Goal: Task Accomplishment & Management: Manage account settings

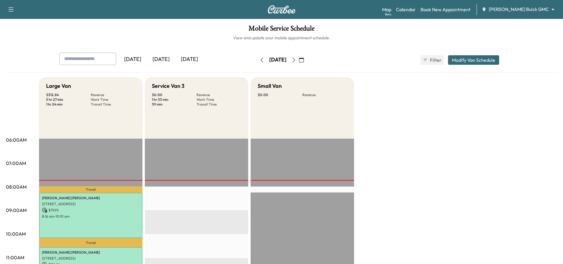
click at [134, 58] on div "[DATE]" at bounding box center [133, 60] width 28 height 14
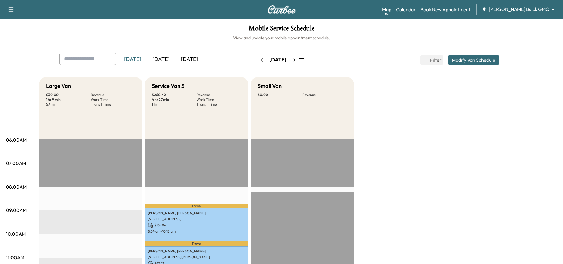
click at [163, 57] on div "[DATE]" at bounding box center [161, 60] width 28 height 14
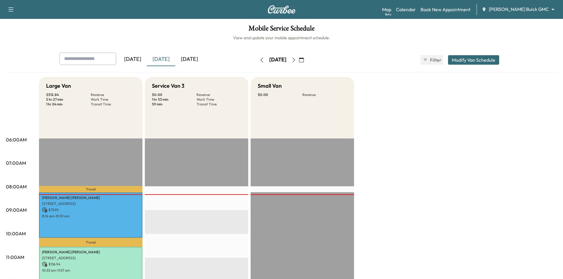
click at [164, 58] on div "[DATE]" at bounding box center [161, 60] width 28 height 14
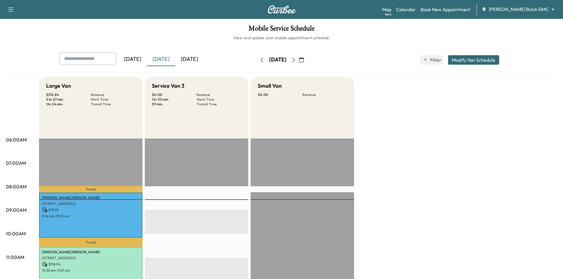
click at [199, 61] on div "[DATE]" at bounding box center [189, 60] width 28 height 14
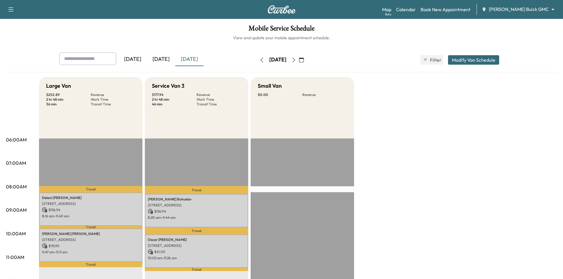
drag, startPoint x: 162, startPoint y: 60, endPoint x: 166, endPoint y: 57, distance: 5.9
click at [162, 60] on div "[DATE]" at bounding box center [161, 60] width 28 height 14
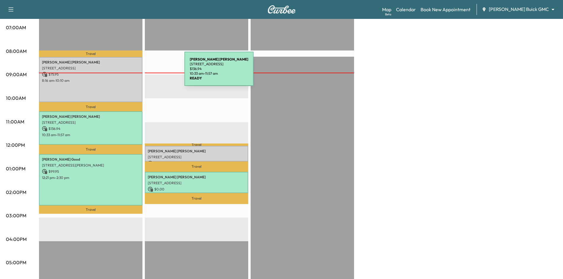
scroll to position [118, 0]
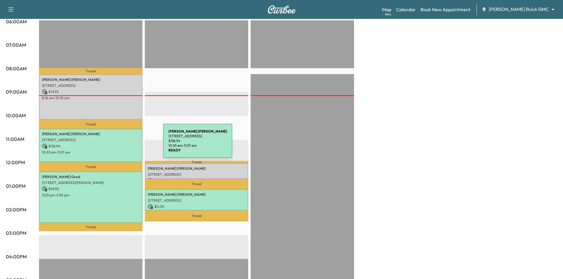
click at [120, 144] on p "$ 136.94" at bounding box center [91, 146] width 98 height 5
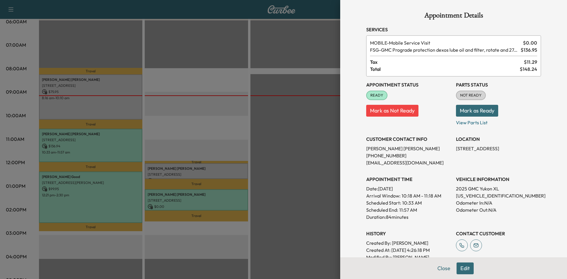
click at [309, 71] on div at bounding box center [283, 139] width 567 height 279
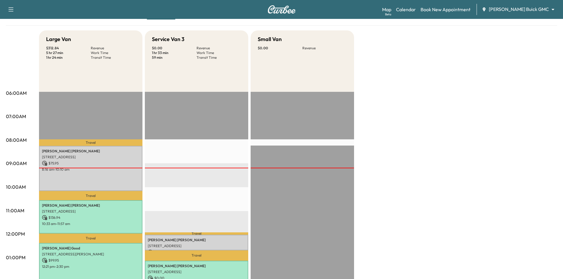
scroll to position [0, 0]
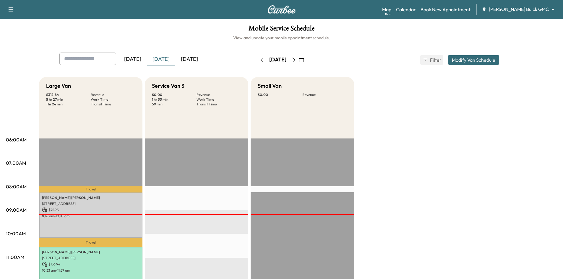
click at [304, 62] on icon "button" at bounding box center [301, 60] width 5 height 5
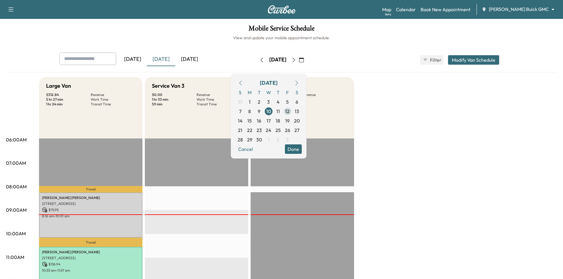
click at [290, 113] on span "12" at bounding box center [287, 111] width 4 height 7
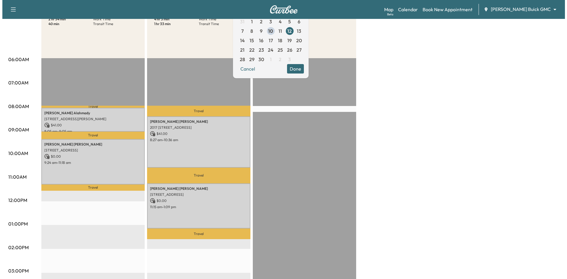
scroll to position [89, 0]
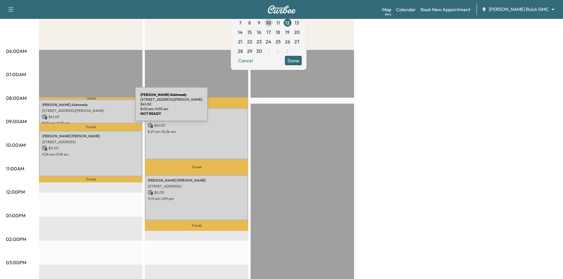
click at [91, 108] on p "5521 Roland Dr, Plano, TX 75093, USA" at bounding box center [91, 110] width 98 height 5
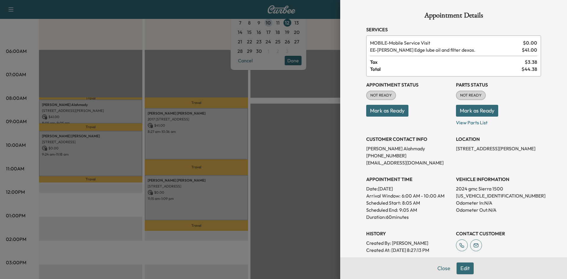
click at [96, 139] on div at bounding box center [283, 139] width 567 height 279
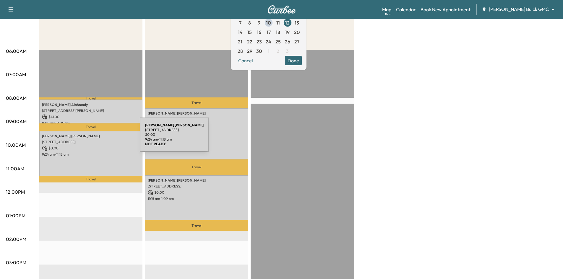
click at [95, 138] on div "Jeff Passmore 6502 WICKERWOOD DR, DALLAS, TX 75248, USA $ 0.00 9:24 am - 11:18 …" at bounding box center [90, 153] width 103 height 45
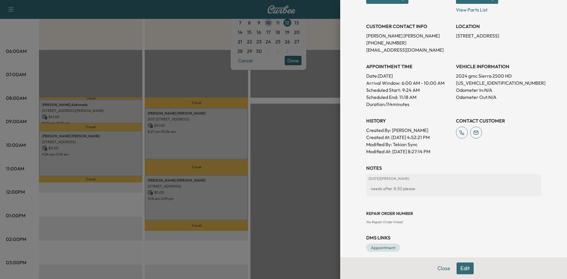
scroll to position [118, 0]
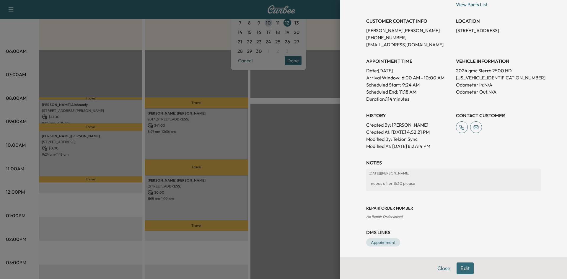
click at [231, 150] on div at bounding box center [283, 139] width 567 height 279
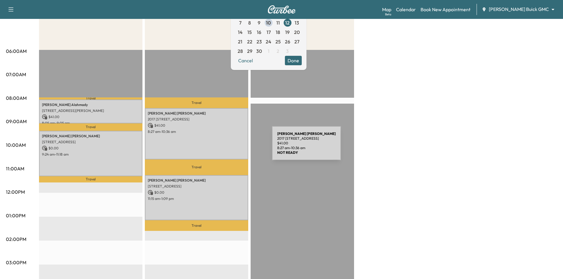
click at [228, 147] on div "Eric Winkler 2017 Almassera Drive, Little Elm, TX 75068, US $ 41.00 8:27 am - 1…" at bounding box center [196, 133] width 103 height 51
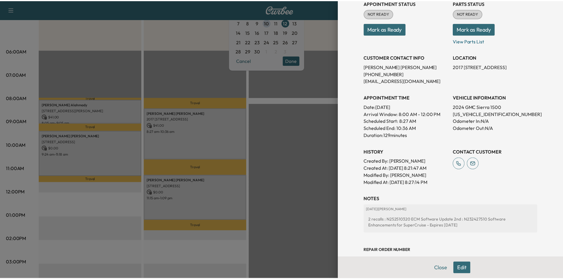
scroll to position [132, 0]
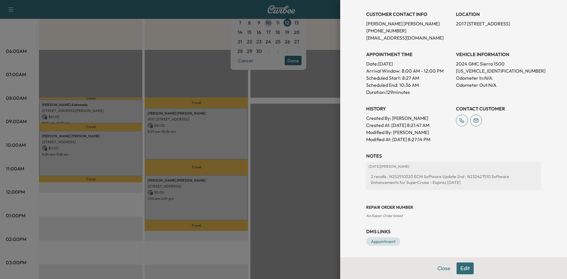
click at [293, 162] on div at bounding box center [283, 139] width 567 height 279
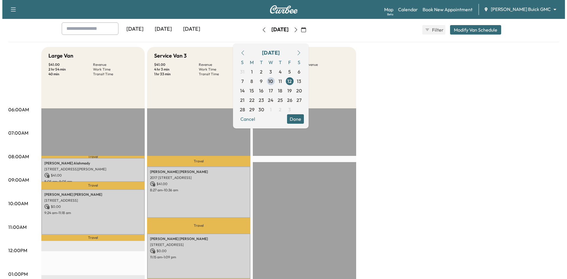
scroll to position [0, 0]
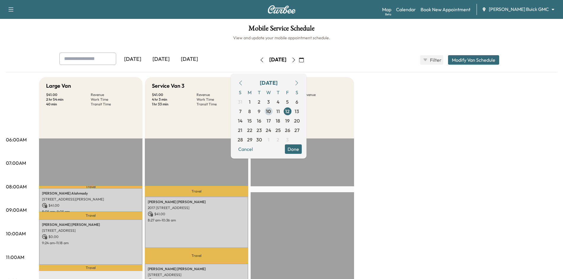
click at [271, 111] on span "10" at bounding box center [268, 111] width 5 height 7
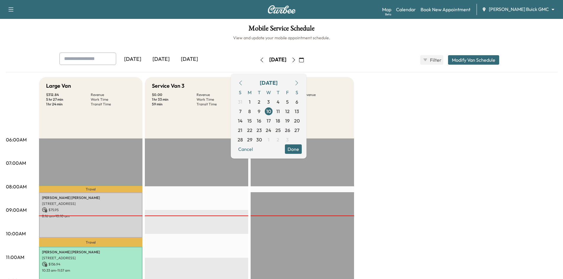
click at [302, 150] on button "Done" at bounding box center [293, 149] width 17 height 9
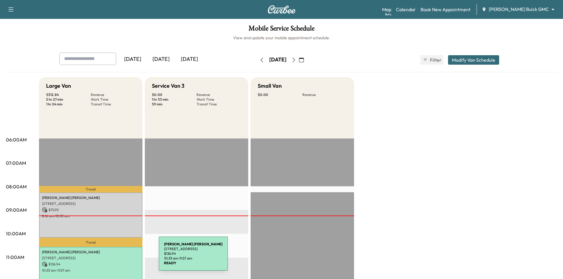
click at [115, 257] on p "209 Chestnut St, Celina, TX 75009, US" at bounding box center [91, 258] width 98 height 5
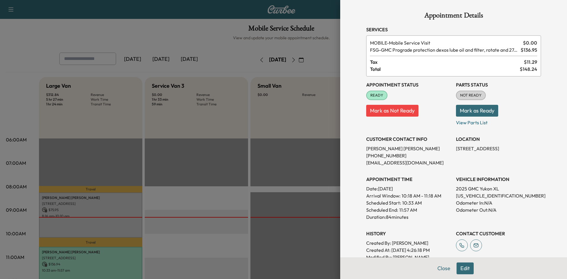
click at [242, 165] on div at bounding box center [283, 139] width 567 height 279
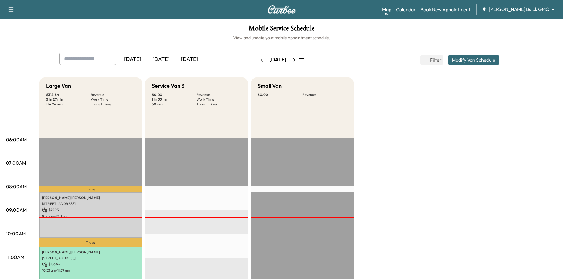
click at [304, 61] on icon "button" at bounding box center [301, 60] width 5 height 5
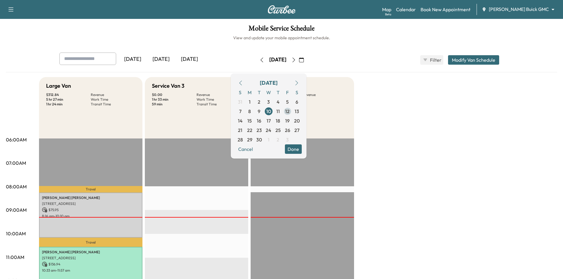
click at [290, 112] on span "12" at bounding box center [287, 111] width 4 height 7
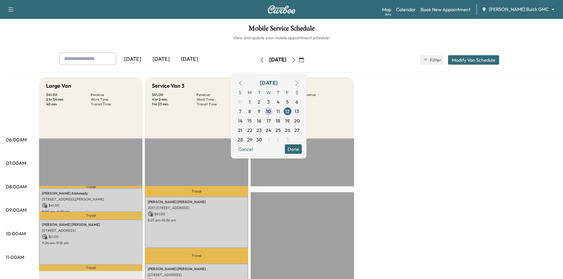
click at [225, 137] on div "Service Van 3 $ 41.00 Revenue 4 hr 3 min Work Time 1 hr 33 min Transit Time" at bounding box center [196, 107] width 103 height 61
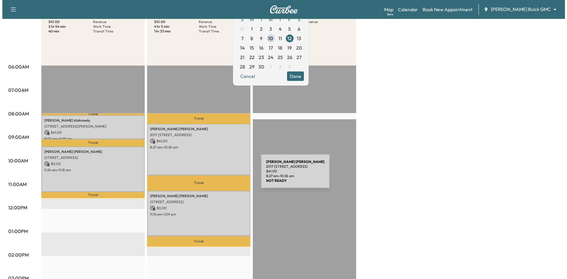
scroll to position [89, 0]
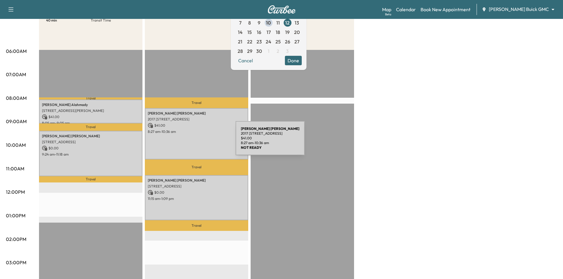
click at [191, 142] on div "Eric Winkler 2017 Almassera Drive, Little Elm, TX 75068, US $ 41.00 8:27 am - 1…" at bounding box center [196, 133] width 103 height 51
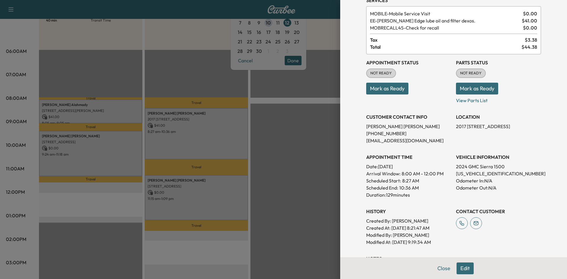
scroll to position [14, 0]
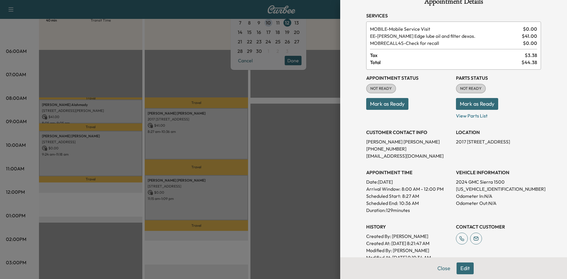
click at [462, 190] on p "1GTUUGEL6RZ184273" at bounding box center [498, 189] width 85 height 7
click at [461, 190] on p "1GTUUGEL6RZ184273" at bounding box center [498, 189] width 85 height 7
copy p "1GTUUGEL6RZ184273"
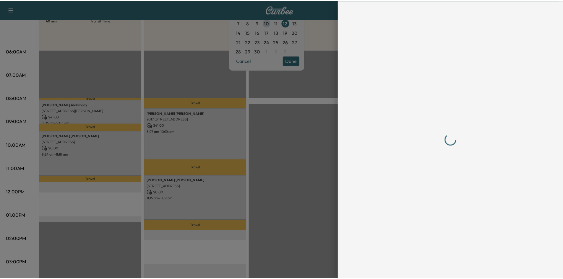
scroll to position [0, 0]
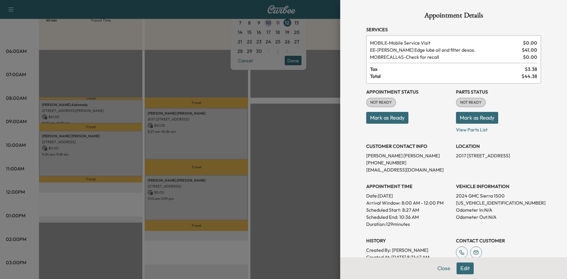
click at [204, 69] on div at bounding box center [283, 139] width 567 height 279
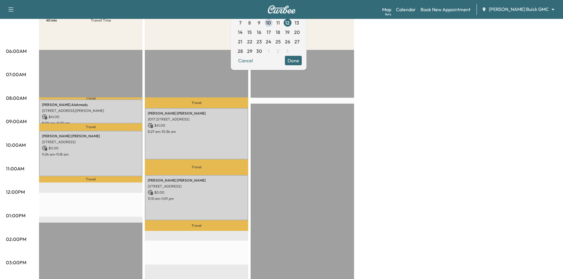
click at [203, 64] on div "Travel Eric Winkler 2017 Almassera Drive, Little Elm, TX 75068, US $ 41.00 8:27…" at bounding box center [196, 241] width 103 height 382
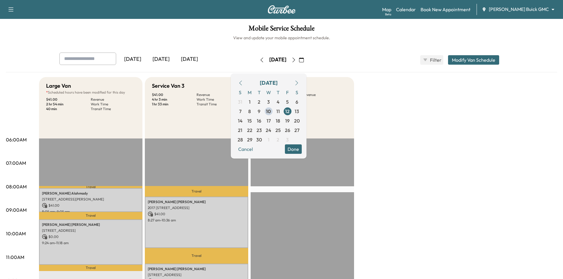
click at [161, 58] on div "[DATE]" at bounding box center [161, 60] width 28 height 14
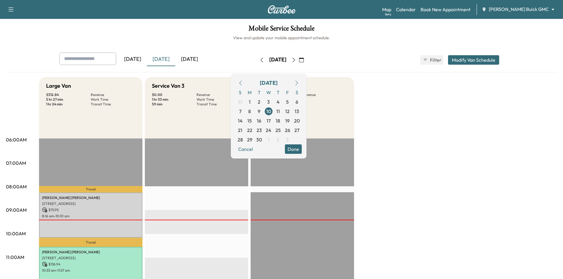
click at [296, 60] on icon "button" at bounding box center [293, 60] width 5 height 5
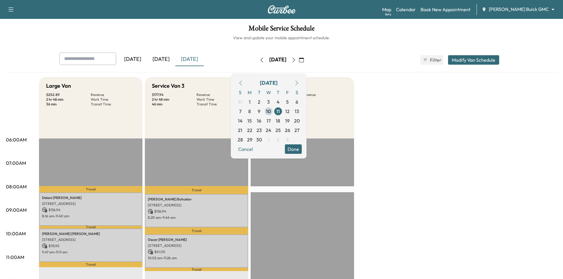
click at [259, 59] on icon "button" at bounding box center [261, 60] width 5 height 5
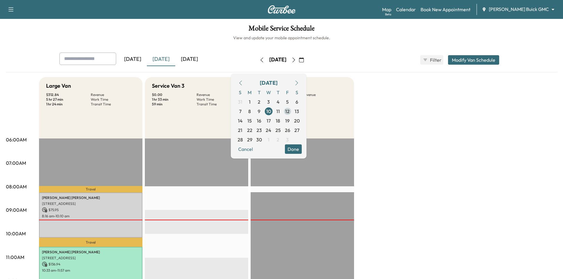
click at [292, 113] on span "12" at bounding box center [287, 111] width 9 height 9
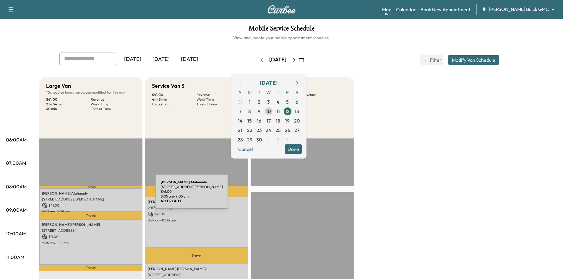
click at [111, 195] on div "Omar Alahmady 5521 Roland Dr, Plano, TX 75093, USA $ 41.00 8:05 am - 9:05 am" at bounding box center [90, 200] width 103 height 24
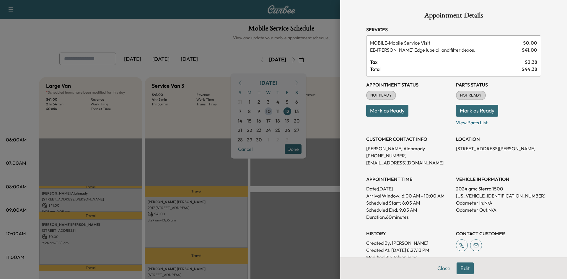
click at [466, 197] on p "3GTPHDED8RG225379" at bounding box center [498, 195] width 85 height 7
copy p "3GTPHDED8RG225379"
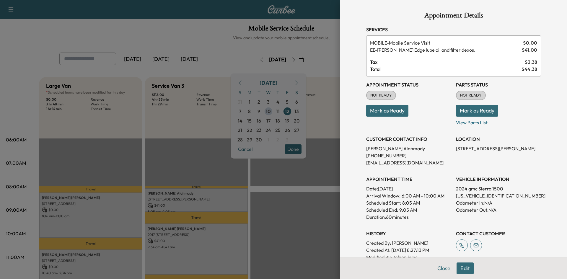
drag, startPoint x: 263, startPoint y: 243, endPoint x: 262, endPoint y: 238, distance: 4.5
click at [262, 241] on div at bounding box center [283, 139] width 567 height 279
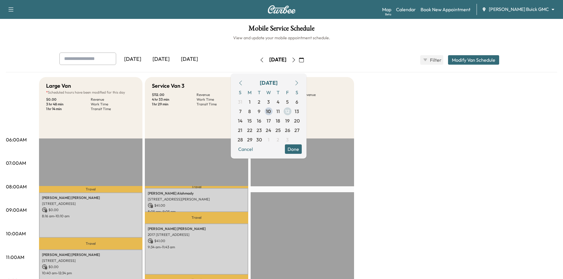
click at [292, 110] on span "12" at bounding box center [287, 111] width 9 height 9
click at [290, 110] on span "12" at bounding box center [287, 111] width 4 height 7
click at [84, 269] on p "$ 0.00" at bounding box center [91, 266] width 98 height 5
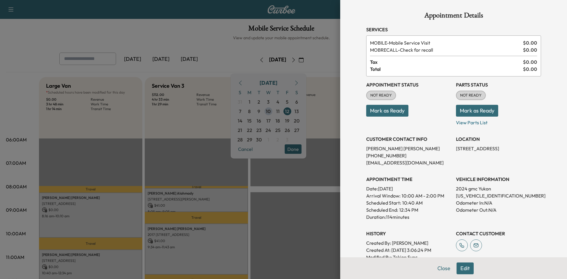
click at [461, 270] on button "Edit" at bounding box center [465, 269] width 17 height 12
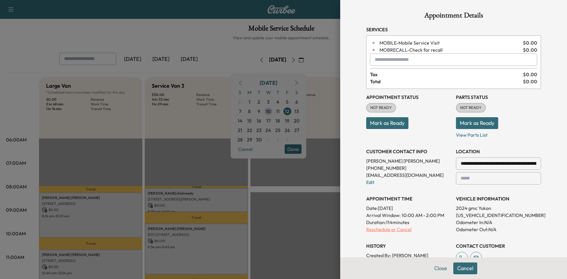
click at [403, 230] on p "Reschedule or Cancel" at bounding box center [408, 229] width 85 height 7
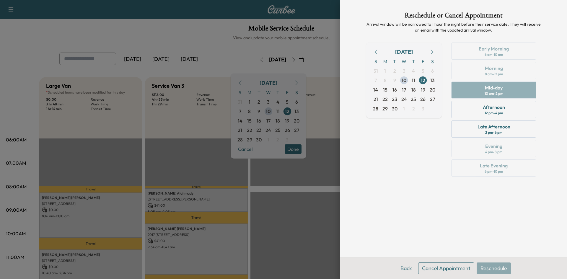
click at [442, 269] on button "Cancel Appointment" at bounding box center [446, 269] width 56 height 12
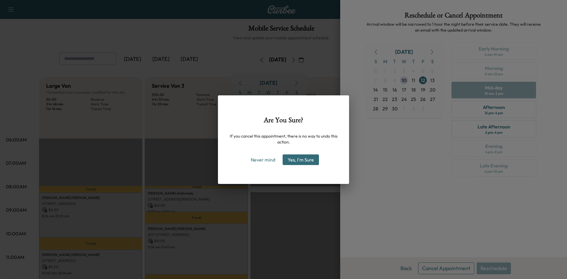
click at [299, 160] on button "Yes, I'm Sure" at bounding box center [301, 160] width 36 height 11
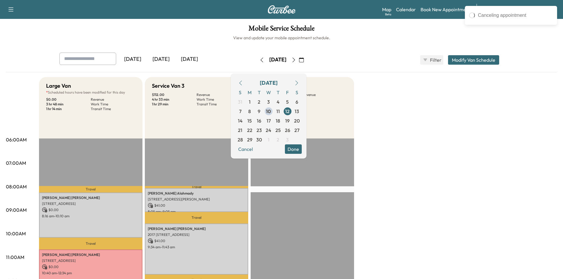
click at [302, 149] on button "Done" at bounding box center [293, 149] width 17 height 9
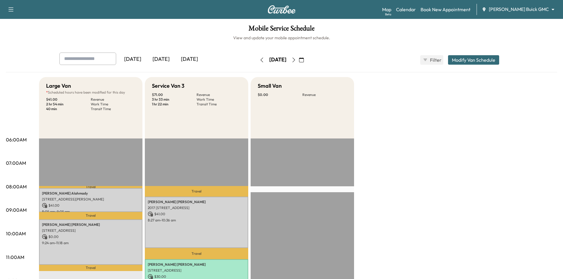
click at [259, 62] on icon "button" at bounding box center [261, 60] width 5 height 5
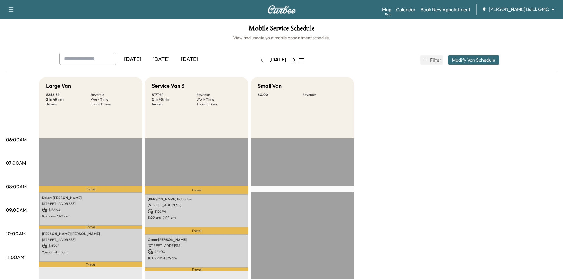
click at [159, 58] on div "[DATE]" at bounding box center [161, 60] width 28 height 14
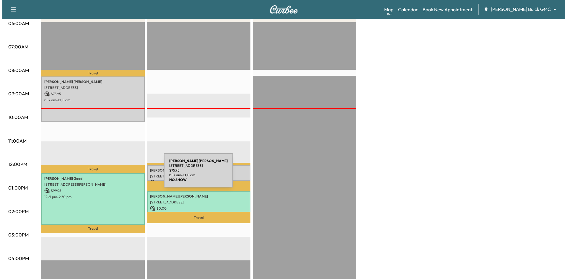
scroll to position [118, 0]
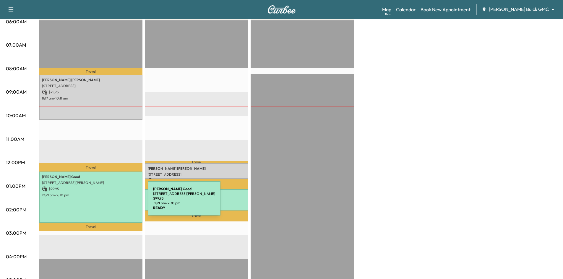
click at [103, 202] on div "Nick Good 6700 Knollwood Dr, McKinney, TX 75072, USA $ 99.95 12:21 pm - 2:30 pm" at bounding box center [90, 197] width 103 height 51
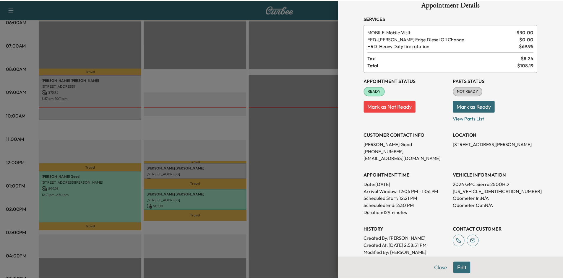
scroll to position [0, 0]
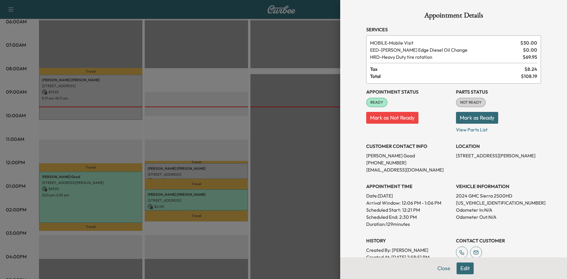
click at [261, 140] on div at bounding box center [283, 139] width 567 height 279
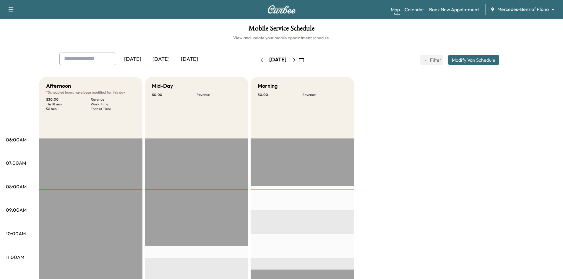
click at [189, 58] on div "[DATE]" at bounding box center [189, 60] width 28 height 14
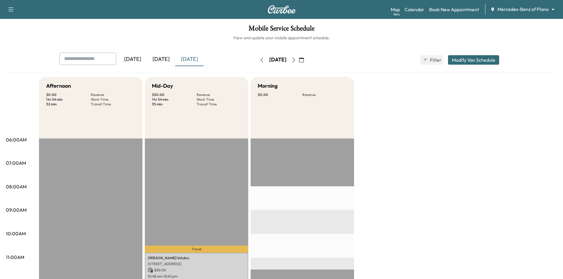
click at [166, 59] on div "[DATE]" at bounding box center [161, 60] width 28 height 14
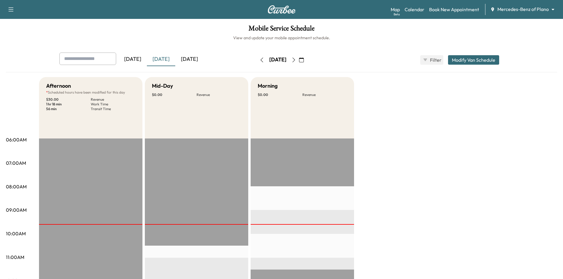
click at [296, 60] on icon "button" at bounding box center [293, 60] width 5 height 5
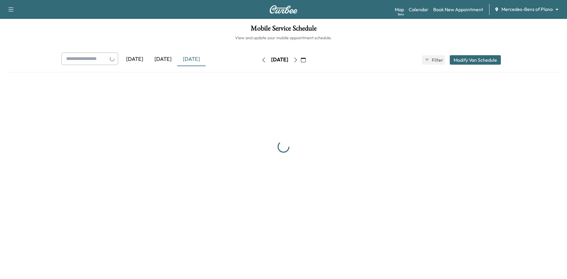
click at [309, 60] on button "button" at bounding box center [303, 59] width 10 height 9
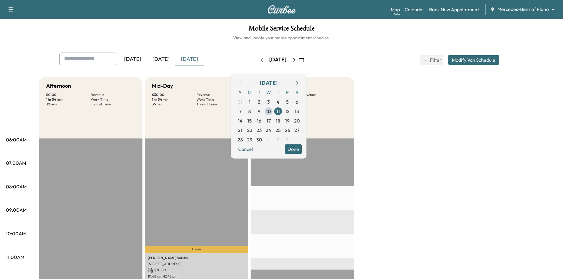
click at [295, 58] on icon "button" at bounding box center [293, 60] width 3 height 5
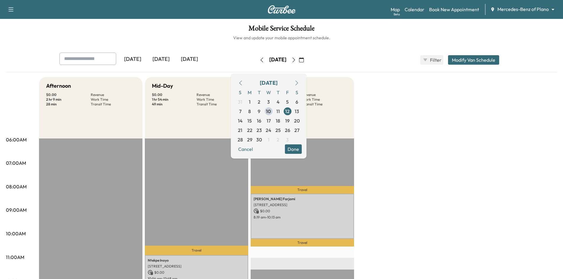
click at [221, 51] on div "Mobile Service Schedule View and update your mobile appointment schedule. [DATE…" at bounding box center [281, 272] width 563 height 507
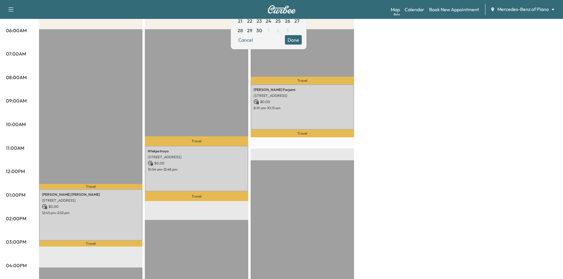
scroll to position [30, 0]
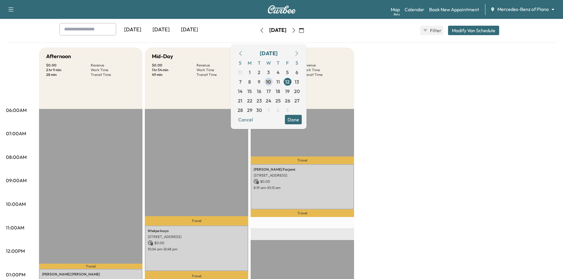
click at [302, 121] on button "Done" at bounding box center [293, 119] width 17 height 9
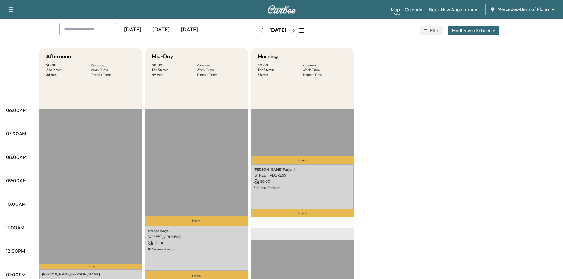
click at [167, 30] on div "[DATE]" at bounding box center [161, 30] width 28 height 14
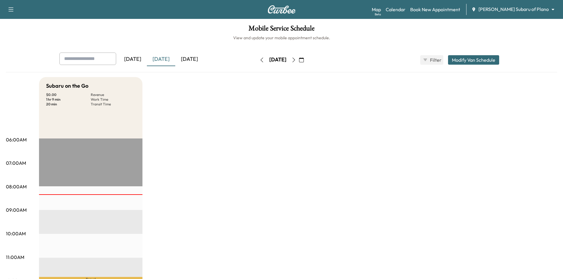
click at [168, 58] on div "[DATE]" at bounding box center [161, 60] width 28 height 14
click at [198, 62] on div "[DATE]" at bounding box center [189, 60] width 28 height 14
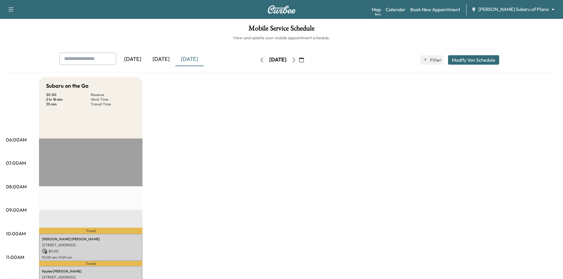
click at [166, 59] on div "[DATE]" at bounding box center [161, 60] width 28 height 14
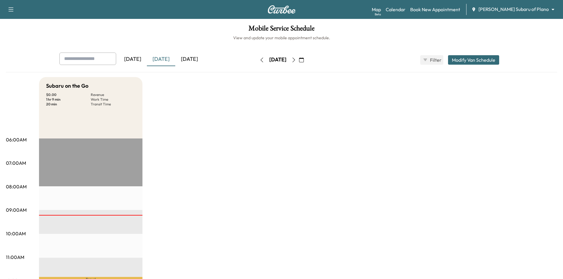
click at [304, 59] on icon "button" at bounding box center [301, 60] width 5 height 5
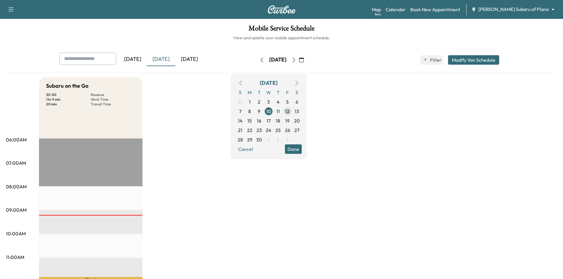
click at [292, 112] on span "12" at bounding box center [287, 111] width 9 height 9
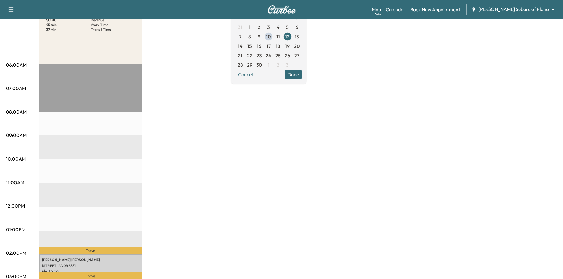
scroll to position [30, 0]
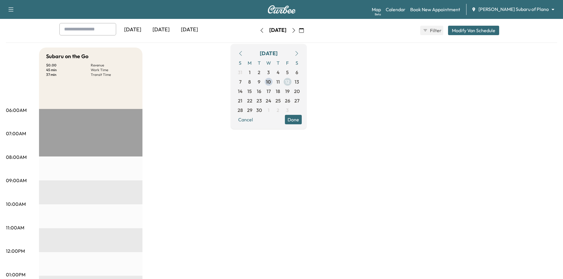
click at [290, 82] on span "12" at bounding box center [287, 81] width 4 height 7
click at [290, 83] on span "12" at bounding box center [287, 81] width 4 height 7
click at [302, 118] on button "Done" at bounding box center [293, 119] width 17 height 9
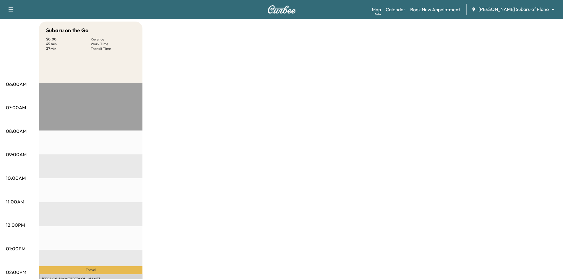
scroll to position [89, 0]
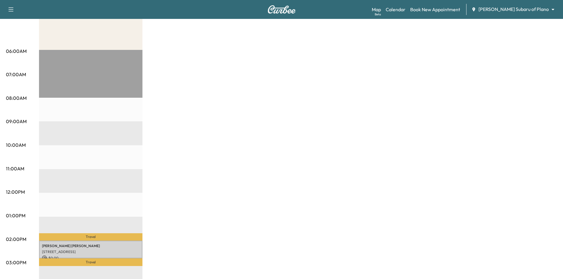
click at [102, 71] on div "Travel Mohib Ahmad 962 Hummingbird Drive, Coppell, TX 75019, US $ 0.00 2:00 pm …" at bounding box center [90, 241] width 103 height 382
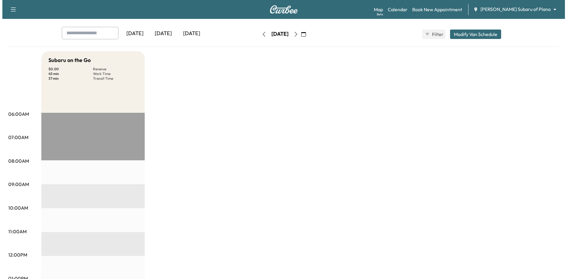
scroll to position [0, 0]
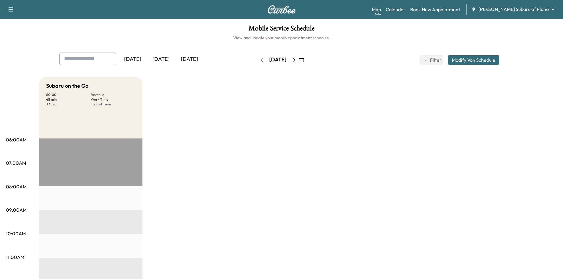
click at [468, 62] on button "Modify Van Schedule" at bounding box center [473, 59] width 51 height 9
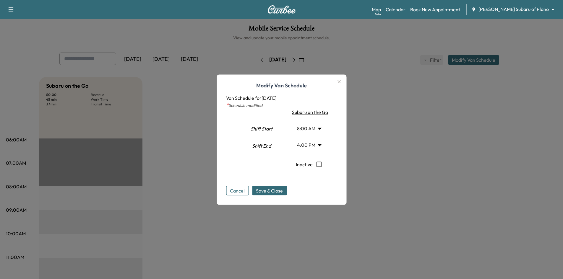
click at [322, 129] on body "Support Log Out Map Beta Calendar Book New Appointment Ewing Subaru of Plano **…" at bounding box center [281, 139] width 563 height 279
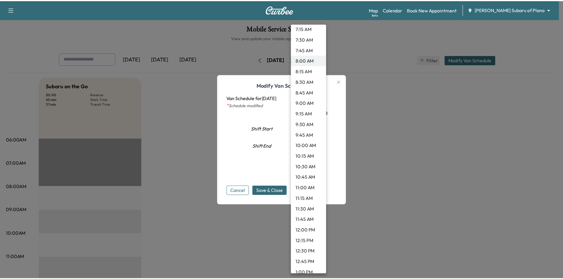
scroll to position [352, 0]
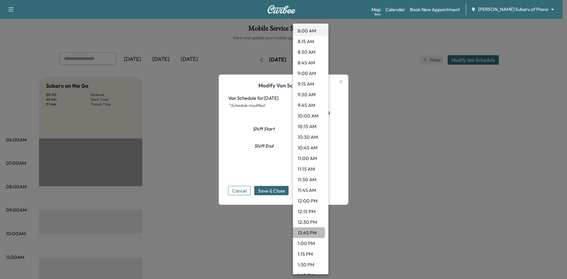
click at [304, 232] on li "12:45 PM" at bounding box center [310, 233] width 35 height 11
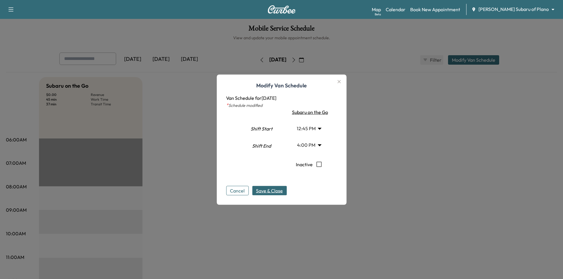
click at [270, 192] on span "Save & Close" at bounding box center [269, 190] width 27 height 7
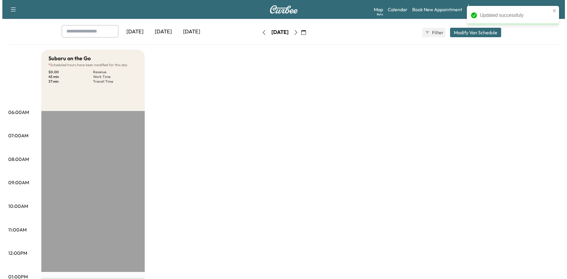
scroll to position [0, 0]
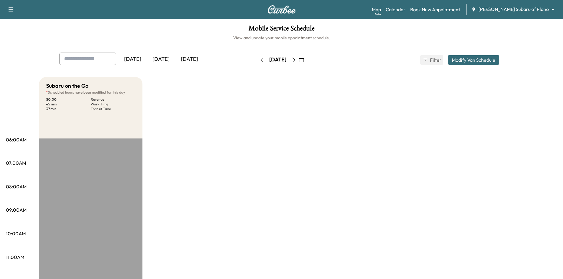
click at [483, 60] on button "Modify Van Schedule" at bounding box center [473, 59] width 51 height 9
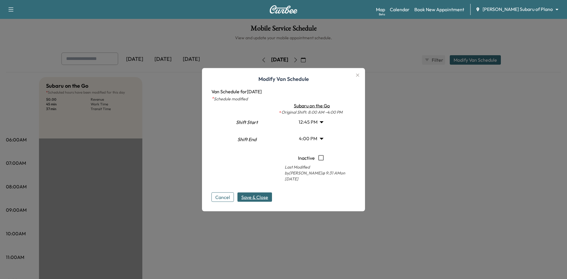
click at [322, 125] on body "Support Log Out Map Beta Calendar Book New Appointment Ewing Subaru of Plano **…" at bounding box center [283, 139] width 567 height 279
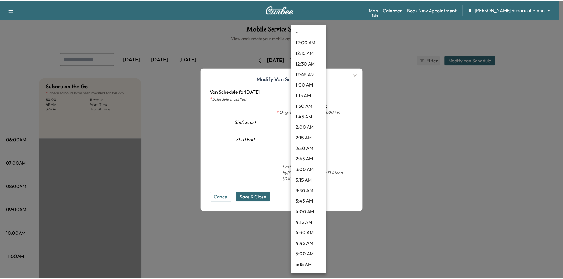
scroll to position [436, 0]
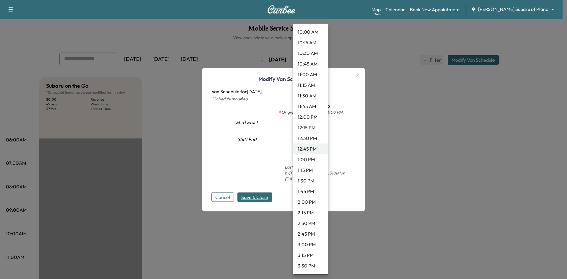
click at [309, 158] on li "1:00 PM" at bounding box center [310, 159] width 35 height 11
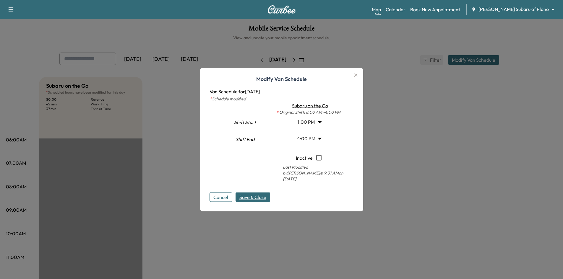
click at [261, 194] on span "Save & Close" at bounding box center [252, 197] width 27 height 7
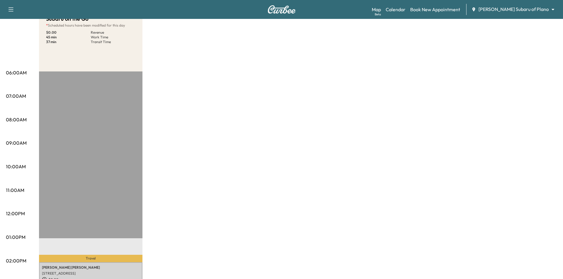
scroll to position [118, 0]
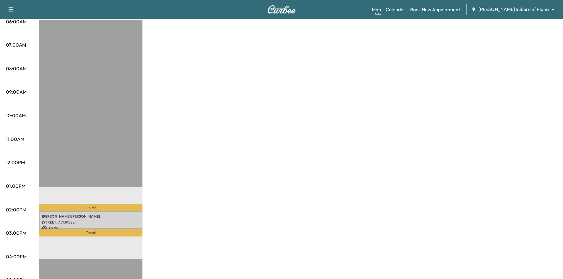
click at [94, 173] on div "Travel Mohib Ahmad 962 Hummingbird Drive, Coppell, TX 75019, US $ 0.00 2:00 pm …" at bounding box center [90, 211] width 103 height 382
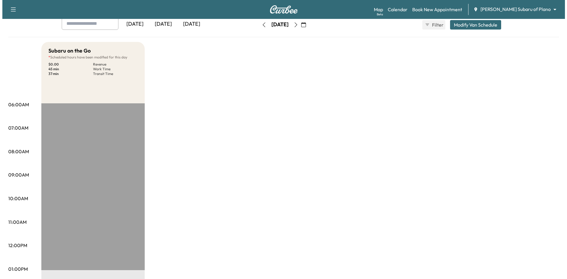
scroll to position [0, 0]
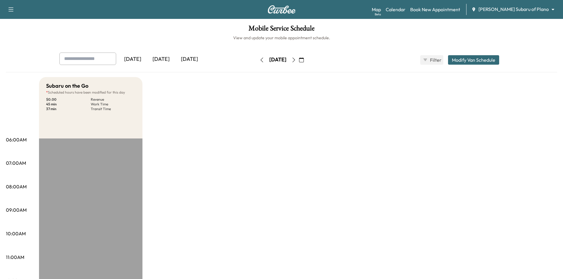
click at [468, 61] on button "Modify Van Schedule" at bounding box center [473, 59] width 51 height 9
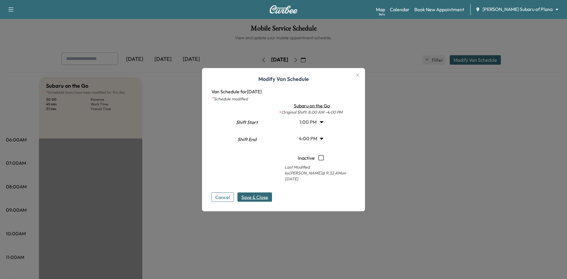
click at [319, 124] on body "Support Log Out Map Beta Calendar Book New Appointment Ewing Subaru of Plano **…" at bounding box center [283, 139] width 567 height 279
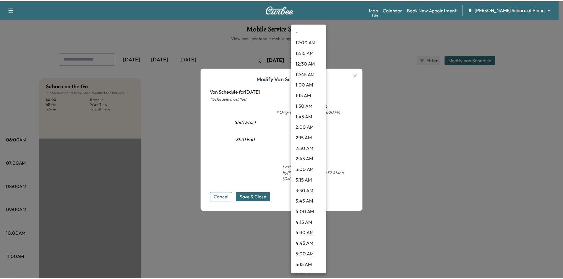
scroll to position [446, 0]
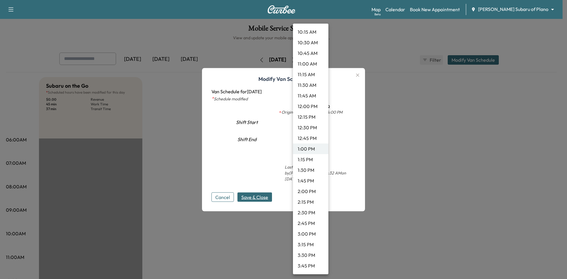
click at [312, 108] on li "12:00 PM" at bounding box center [310, 106] width 35 height 11
type input "**"
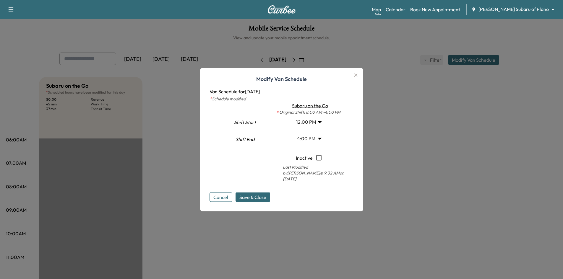
drag, startPoint x: 265, startPoint y: 194, endPoint x: 281, endPoint y: 188, distance: 17.5
click at [265, 194] on span "Save & Close" at bounding box center [252, 197] width 27 height 7
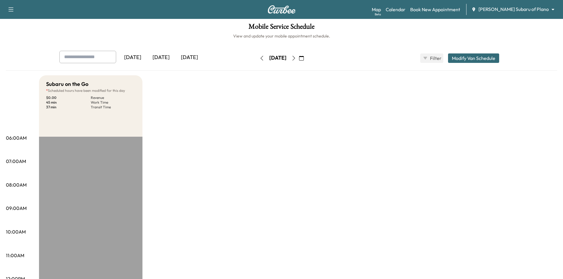
scroll to position [0, 0]
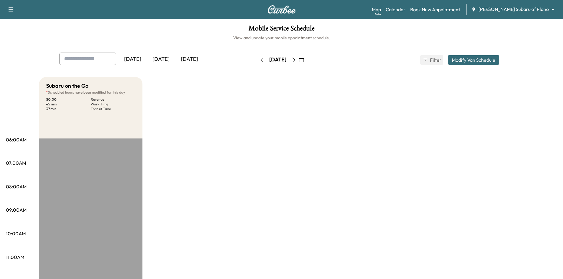
click at [162, 58] on div "[DATE]" at bounding box center [161, 60] width 28 height 14
